Goal: Task Accomplishment & Management: Use online tool/utility

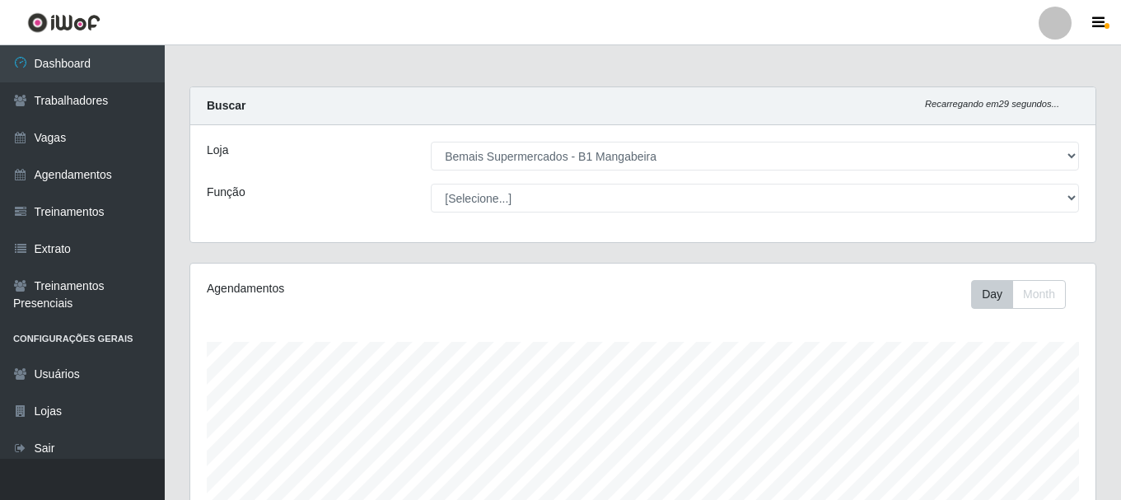
select select "403"
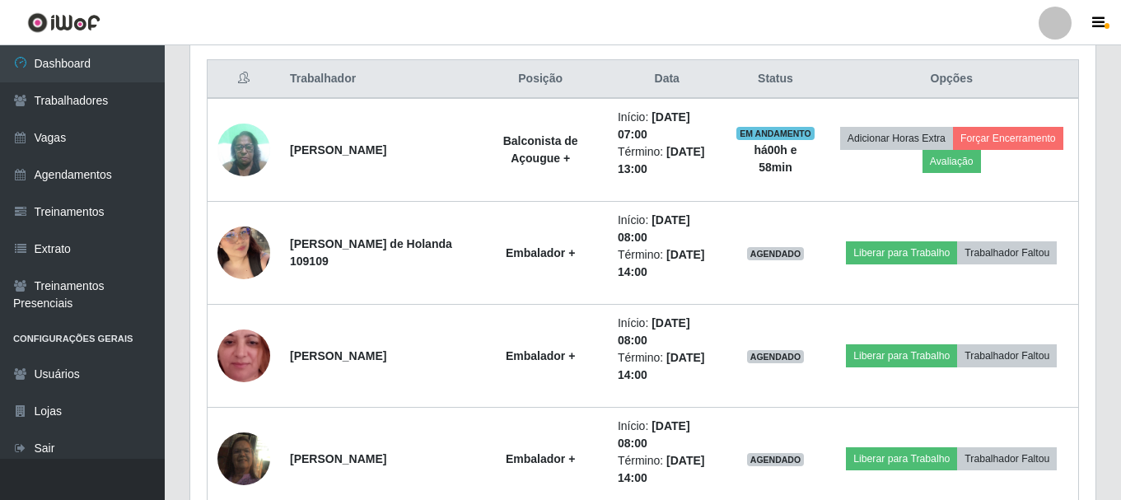
scroll to position [342, 905]
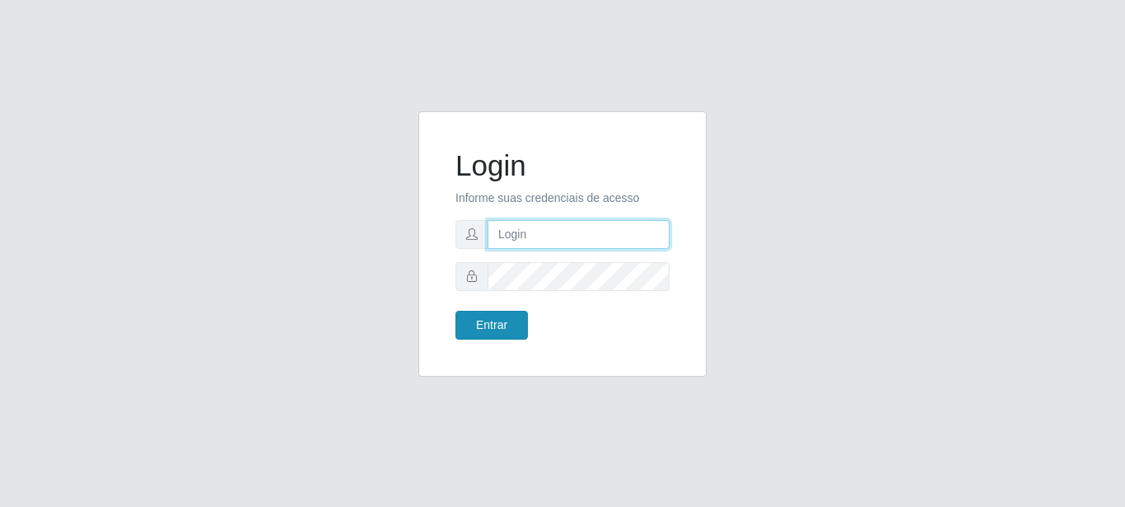
type input "caio@B1"
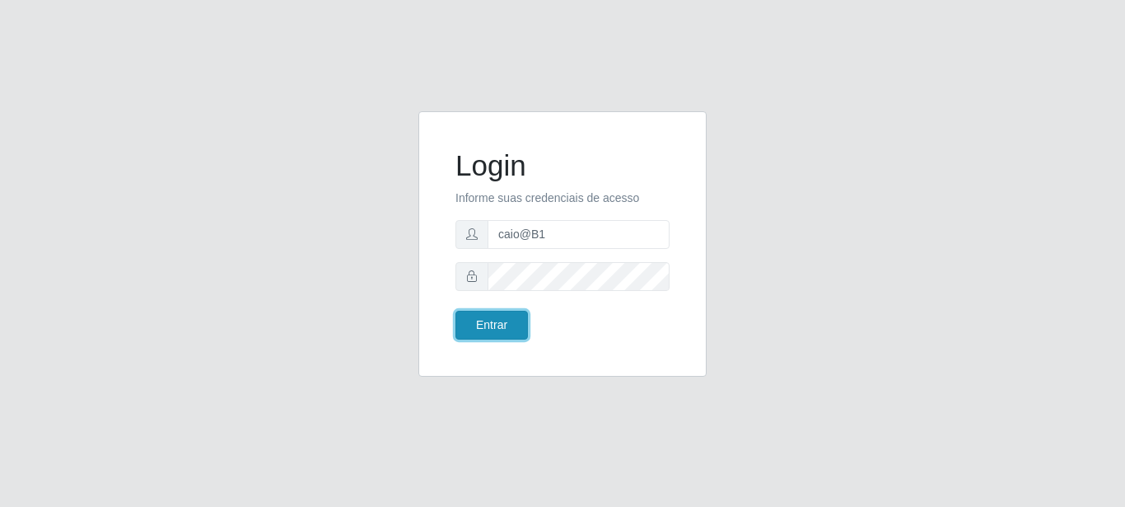
click at [496, 328] on button "Entrar" at bounding box center [491, 325] width 72 height 29
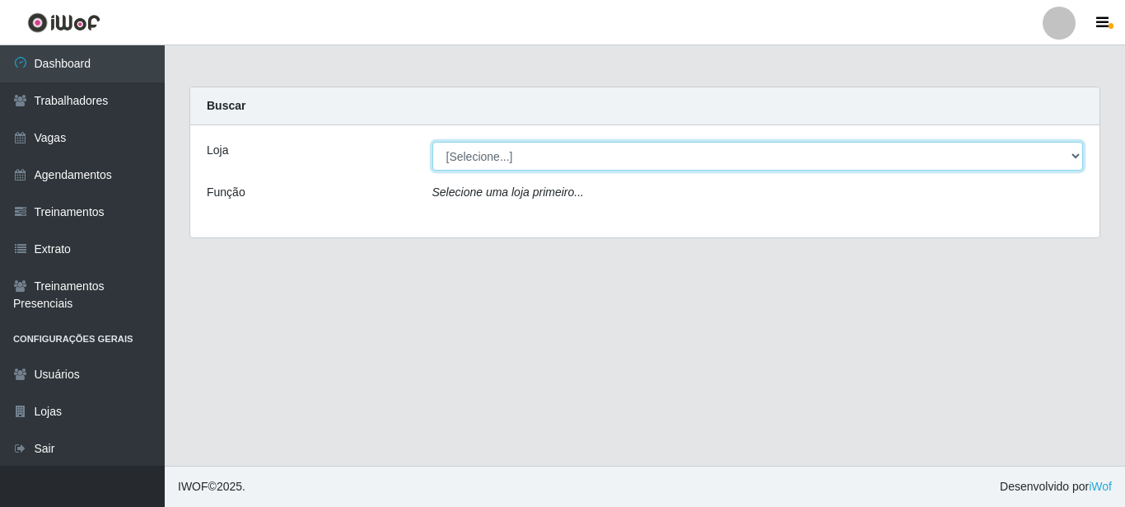
click at [1073, 156] on select "[Selecione...] Bemais Supermercados - B1 Mangabeira" at bounding box center [758, 156] width 652 height 29
select select "403"
click at [432, 142] on select "[Selecione...] Bemais Supermercados - B1 Mangabeira" at bounding box center [758, 156] width 652 height 29
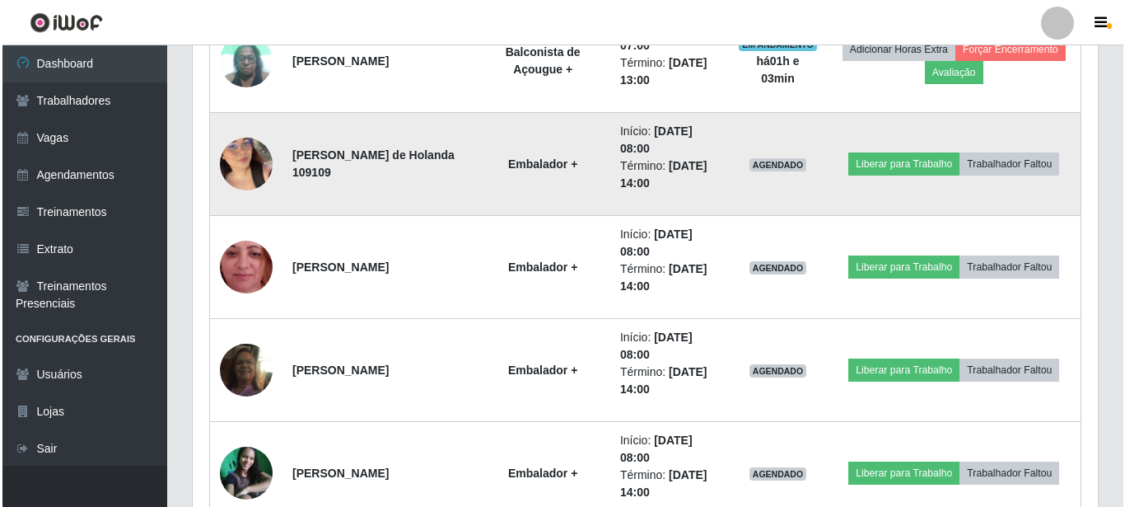
scroll to position [741, 0]
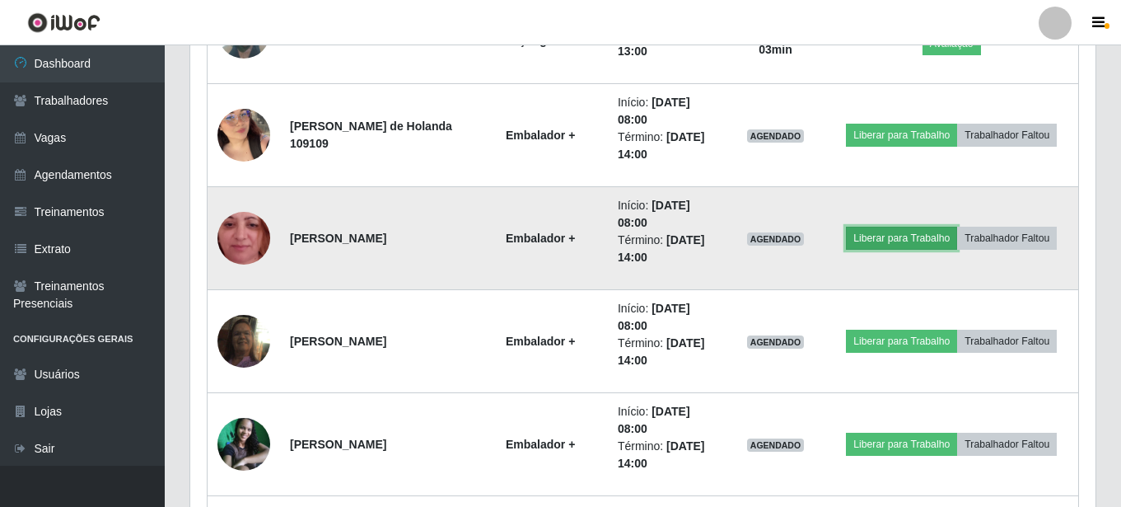
click at [921, 240] on button "Liberar para Trabalho" at bounding box center [901, 238] width 111 height 23
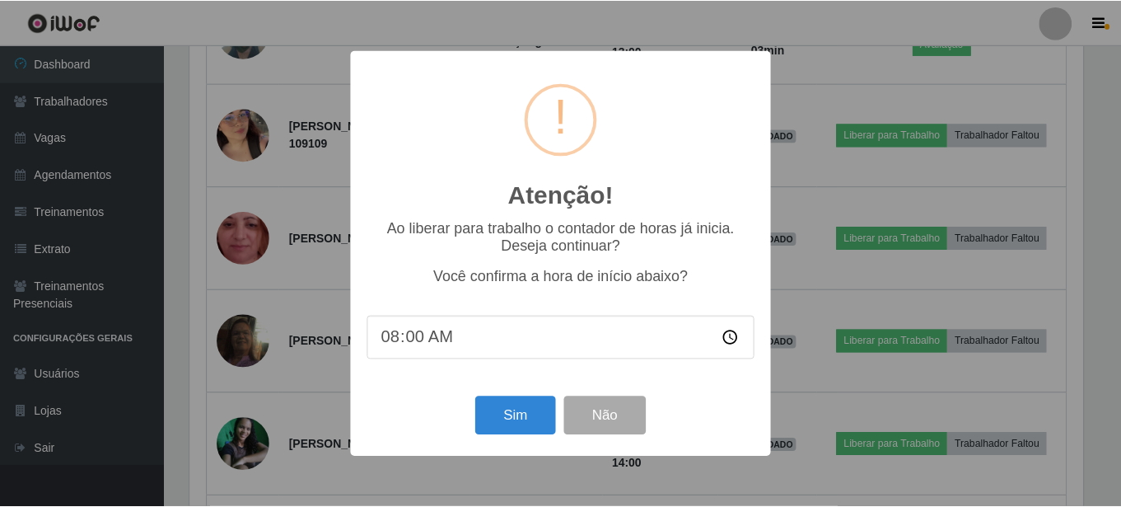
scroll to position [342, 897]
click at [519, 409] on button "Sim" at bounding box center [517, 415] width 80 height 39
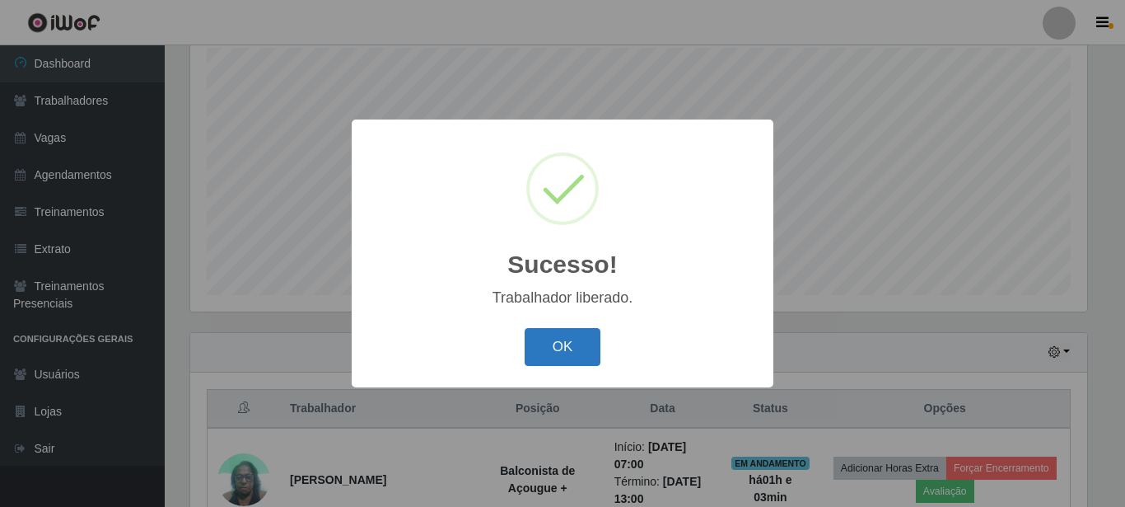
click at [542, 343] on button "OK" at bounding box center [563, 347] width 77 height 39
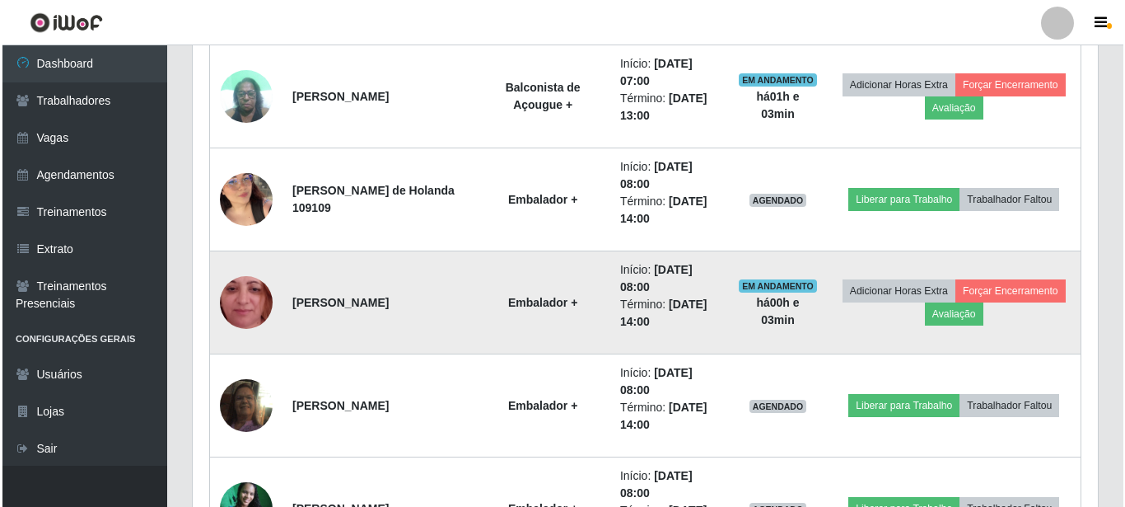
scroll to position [706, 0]
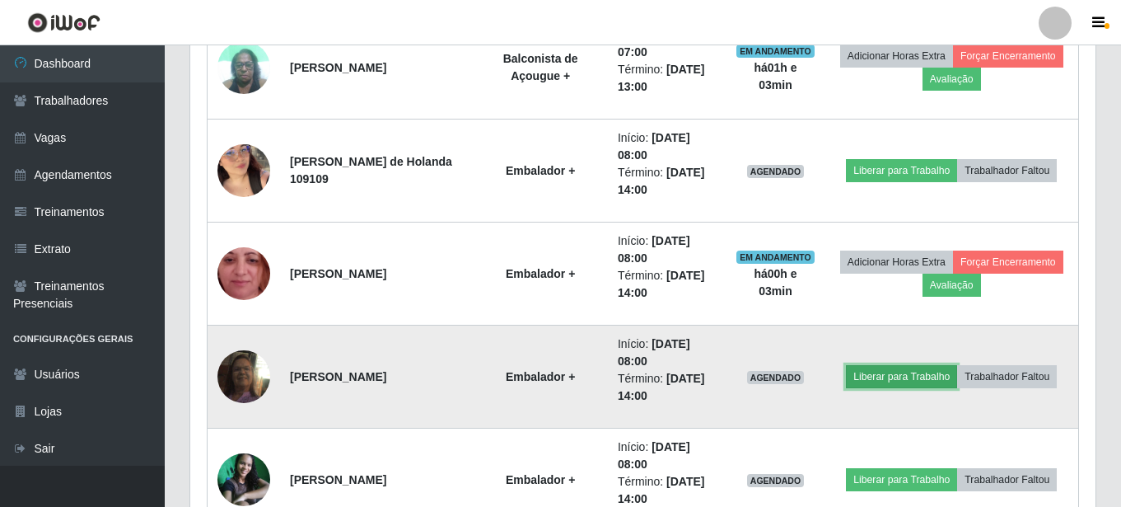
click at [878, 381] on button "Liberar para Trabalho" at bounding box center [901, 376] width 111 height 23
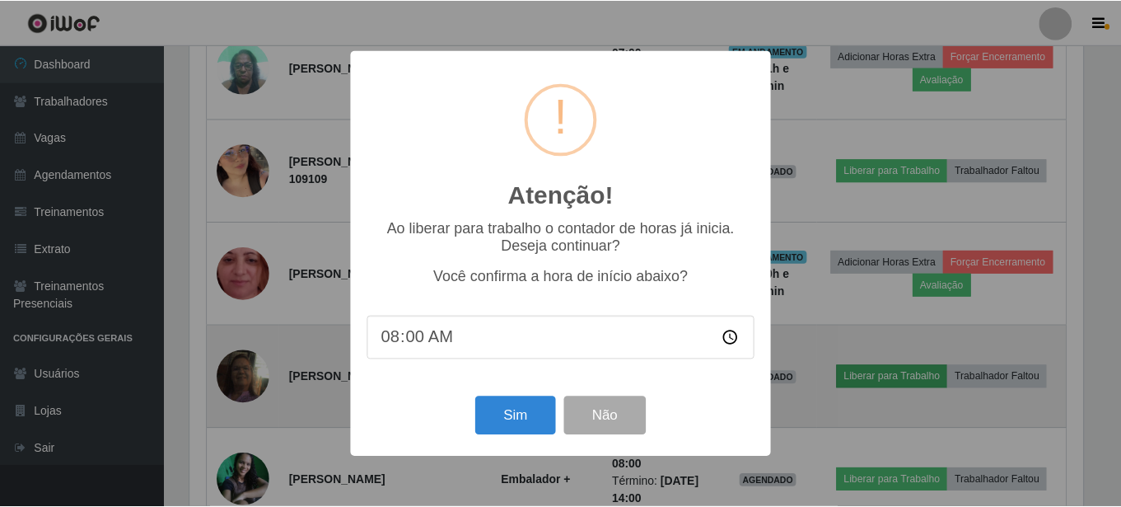
scroll to position [342, 897]
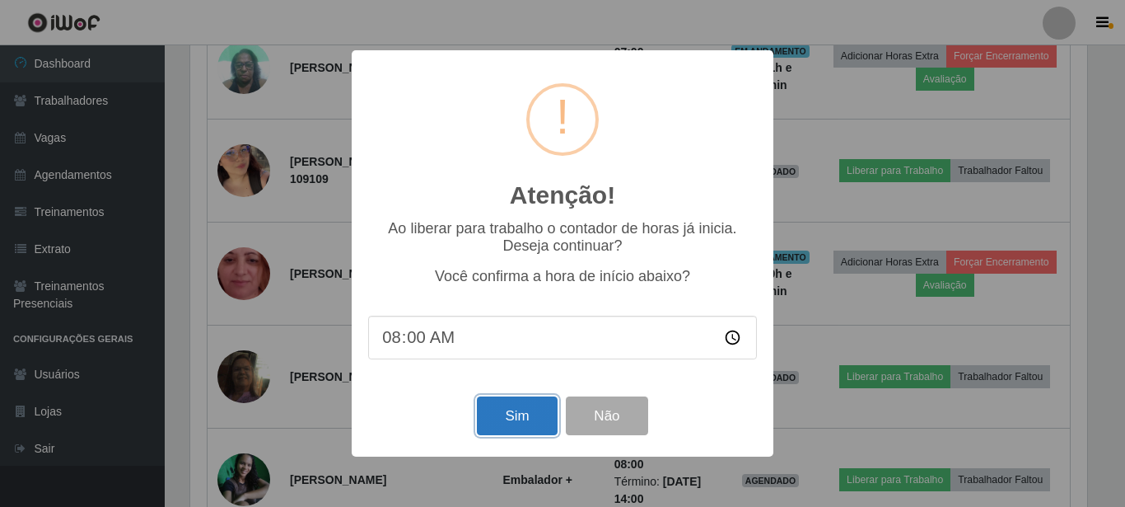
click at [509, 424] on button "Sim" at bounding box center [517, 415] width 80 height 39
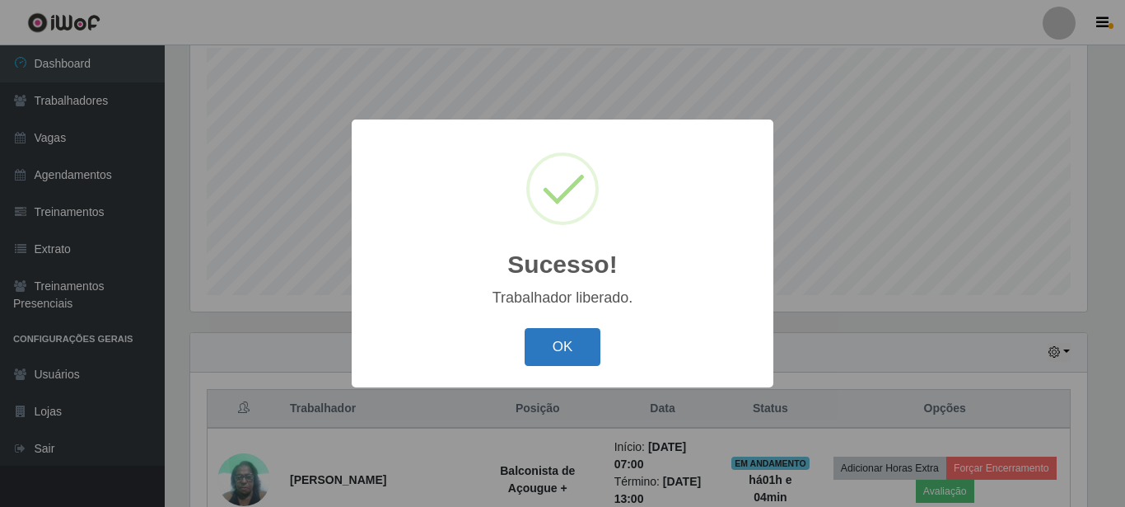
click at [556, 351] on button "OK" at bounding box center [563, 347] width 77 height 39
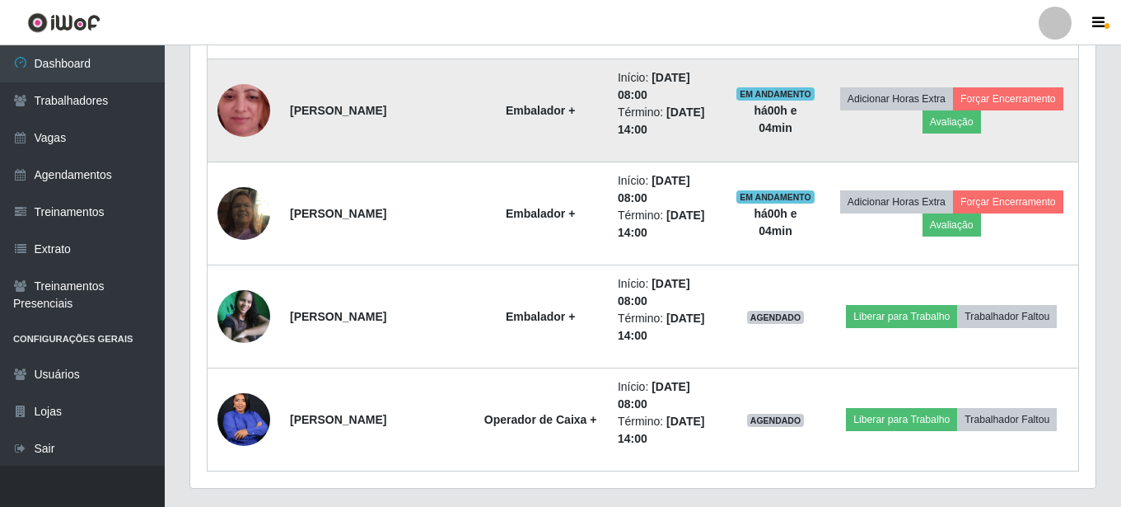
scroll to position [871, 0]
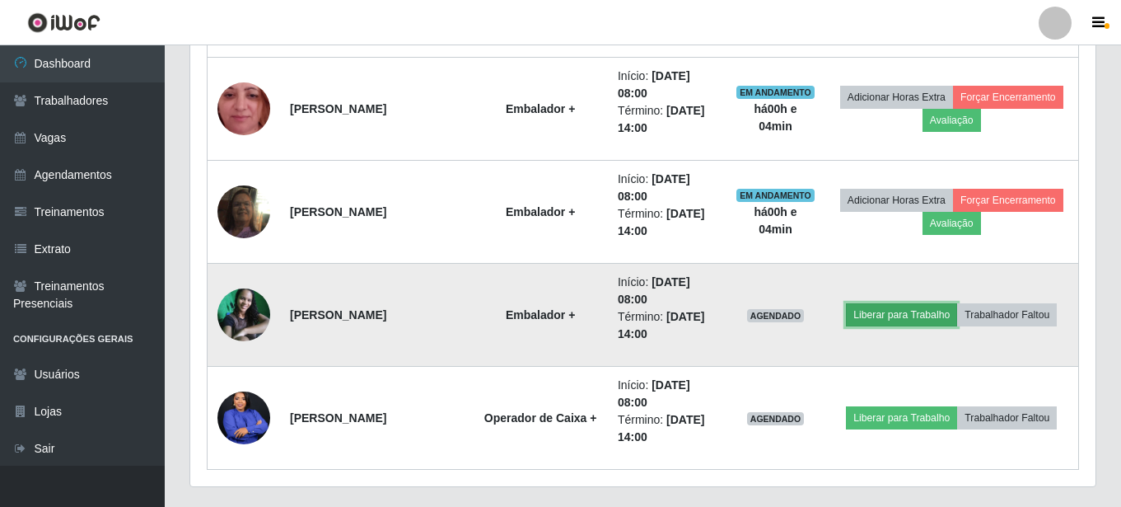
click at [884, 319] on button "Liberar para Trabalho" at bounding box center [901, 314] width 111 height 23
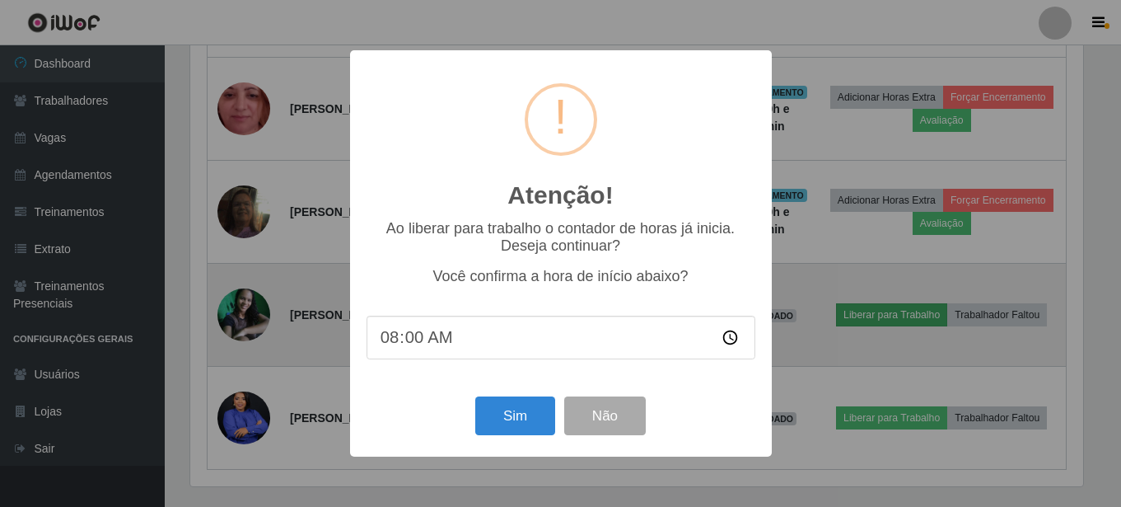
scroll to position [342, 897]
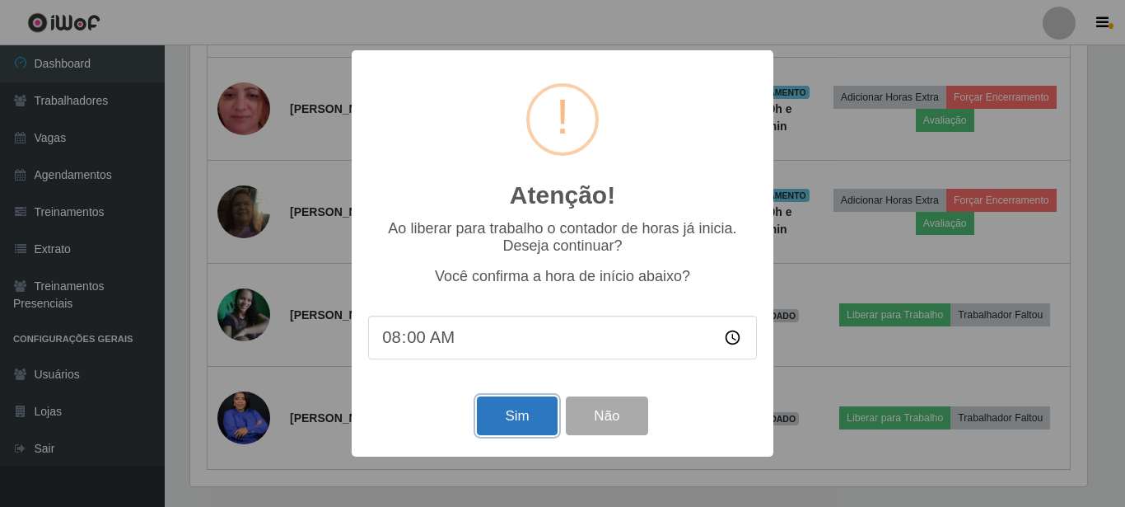
click at [519, 405] on button "Sim" at bounding box center [517, 415] width 80 height 39
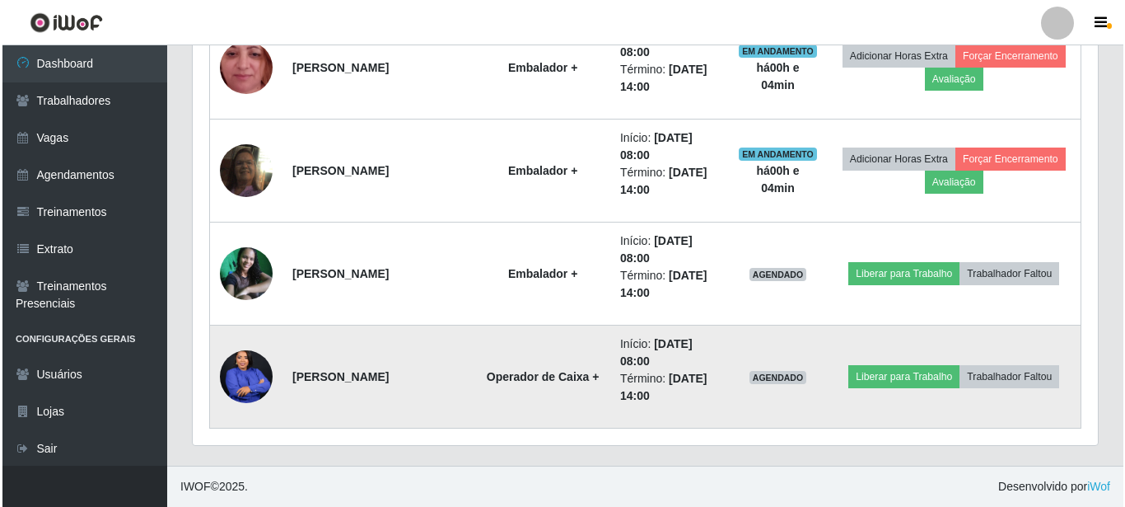
scroll to position [0, 0]
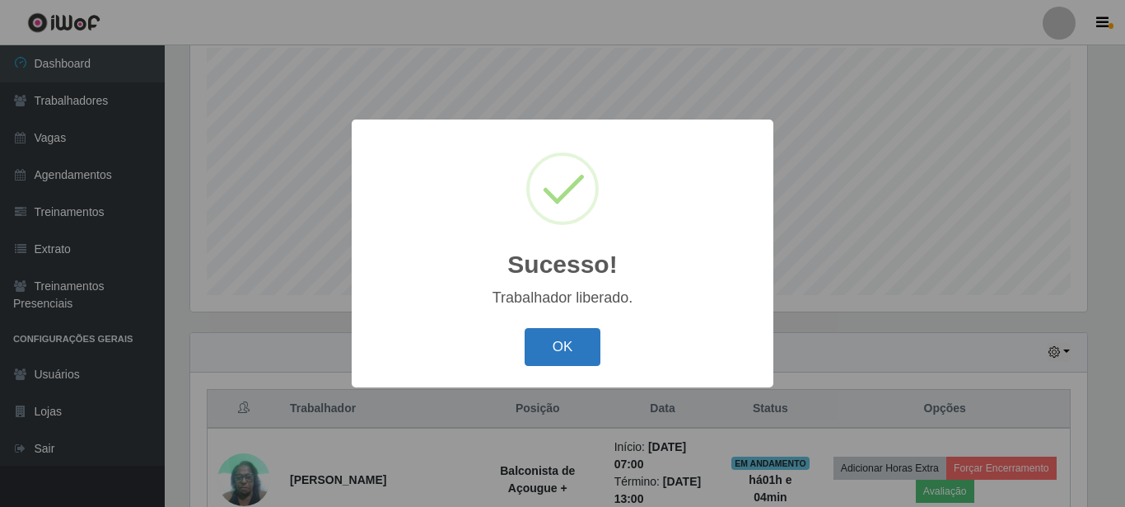
click at [538, 343] on button "OK" at bounding box center [563, 347] width 77 height 39
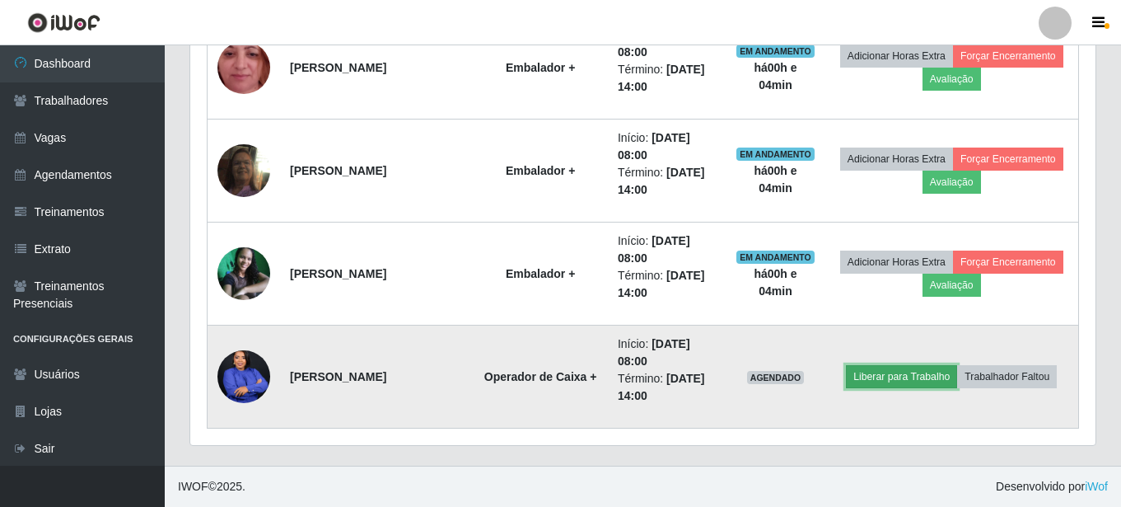
click at [888, 373] on button "Liberar para Trabalho" at bounding box center [901, 376] width 111 height 23
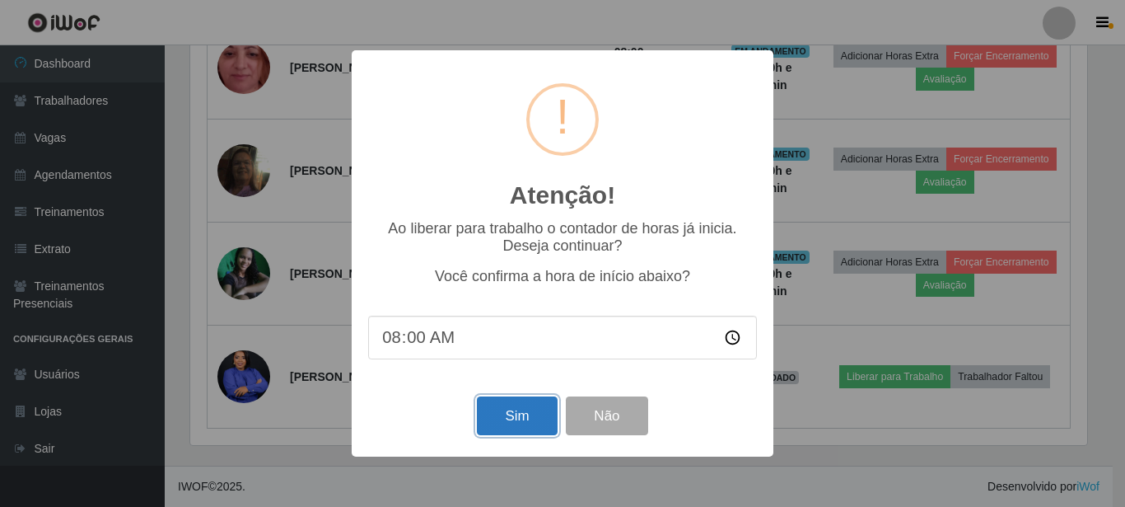
click at [493, 420] on button "Sim" at bounding box center [517, 415] width 80 height 39
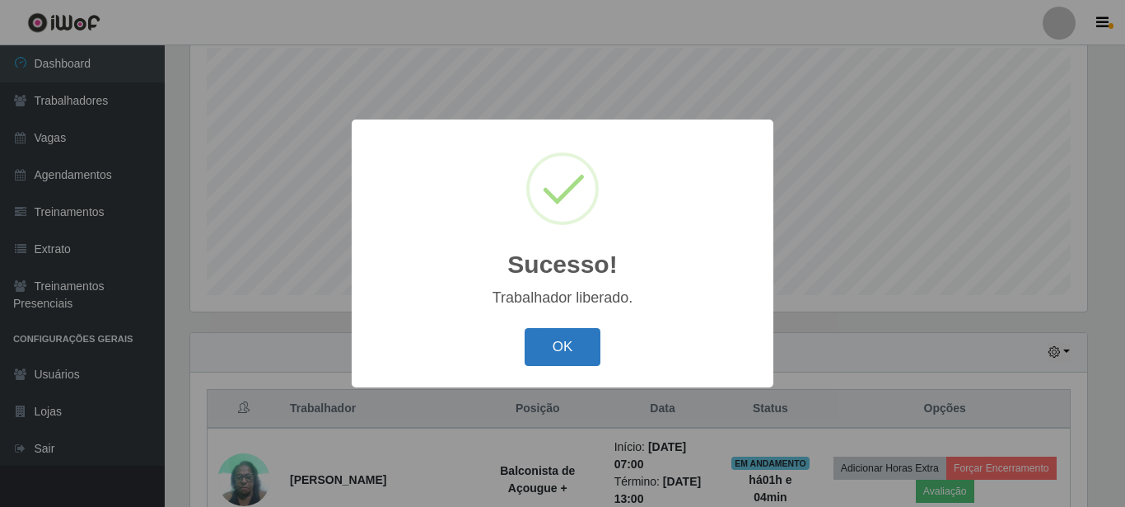
click at [553, 352] on button "OK" at bounding box center [563, 347] width 77 height 39
